Goal: Obtain resource: Obtain resource

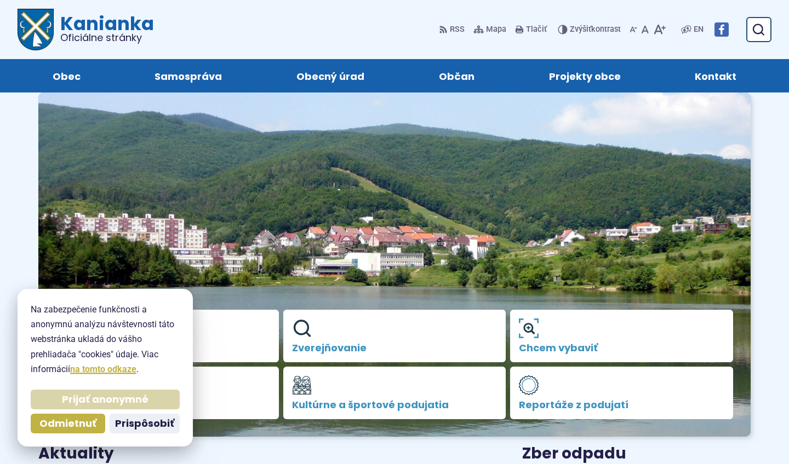
click at [101, 397] on span "Prijať anonymné" at bounding box center [105, 400] width 87 height 13
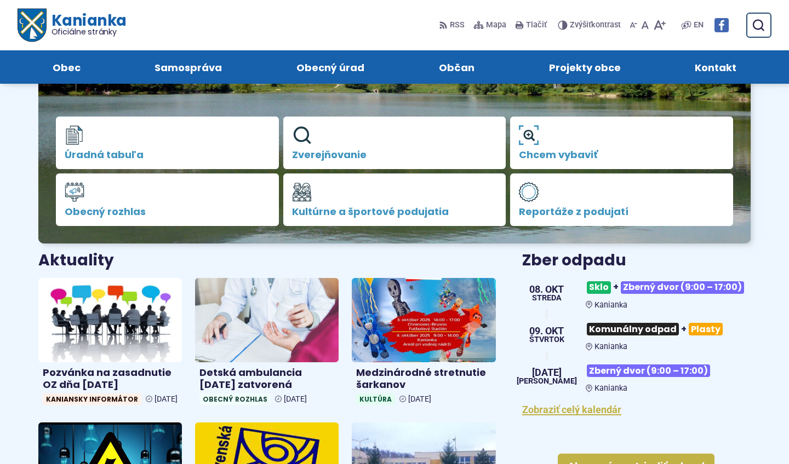
scroll to position [188, 0]
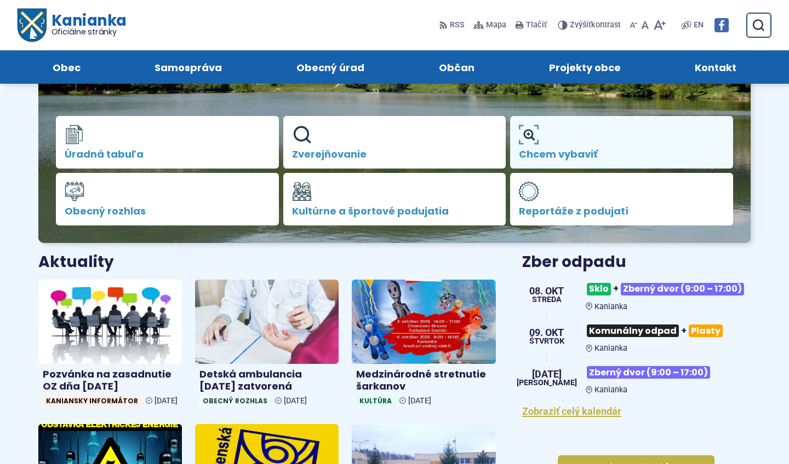
click at [532, 149] on span "Chcem vybaviť" at bounding box center [621, 154] width 205 height 11
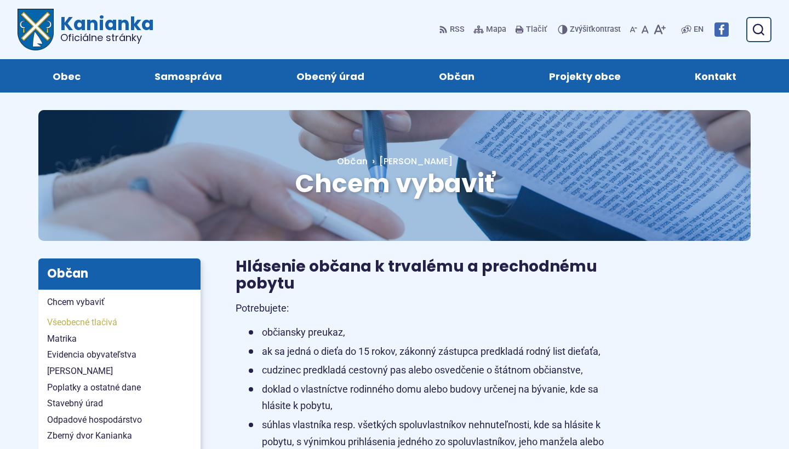
click at [113, 323] on span "Všeobecné tlačivá" at bounding box center [119, 322] width 145 height 16
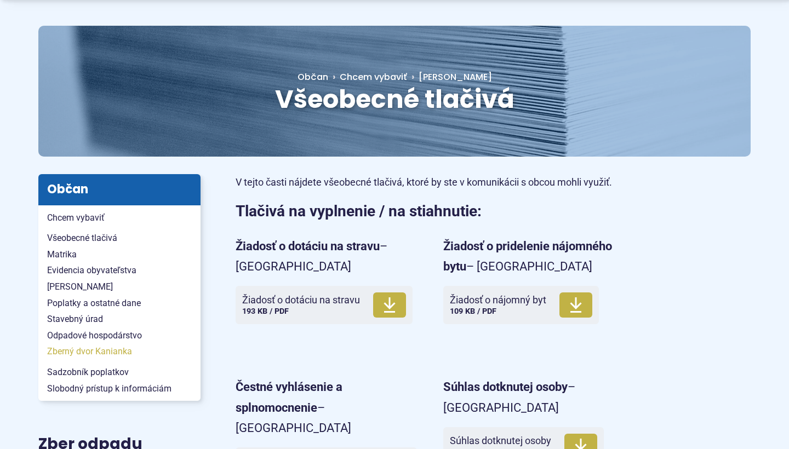
scroll to position [84, 0]
click at [93, 318] on span "Stavebný úrad" at bounding box center [119, 319] width 145 height 16
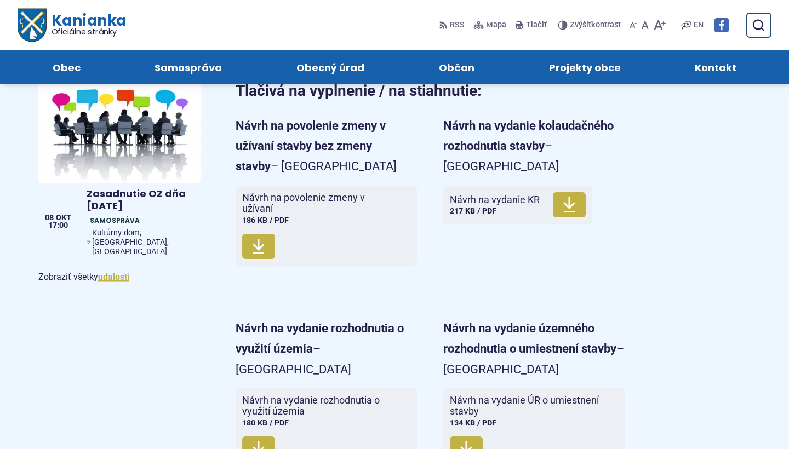
scroll to position [687, 0]
click at [262, 238] on icon at bounding box center [258, 247] width 13 height 18
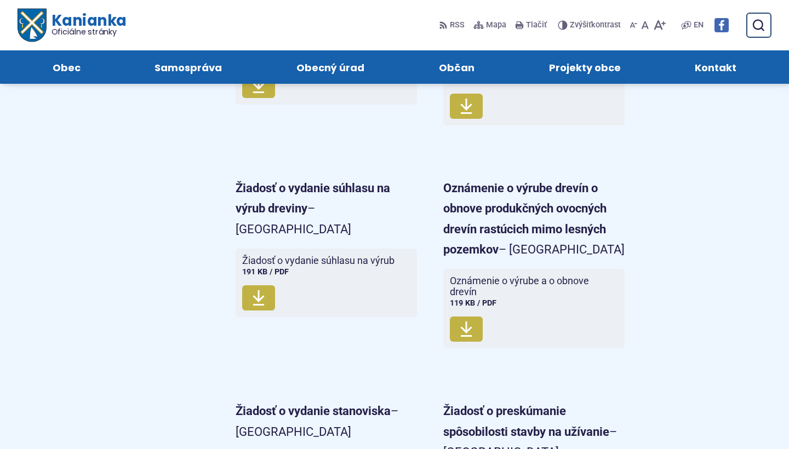
scroll to position [2836, 0]
